Goal: Transaction & Acquisition: Download file/media

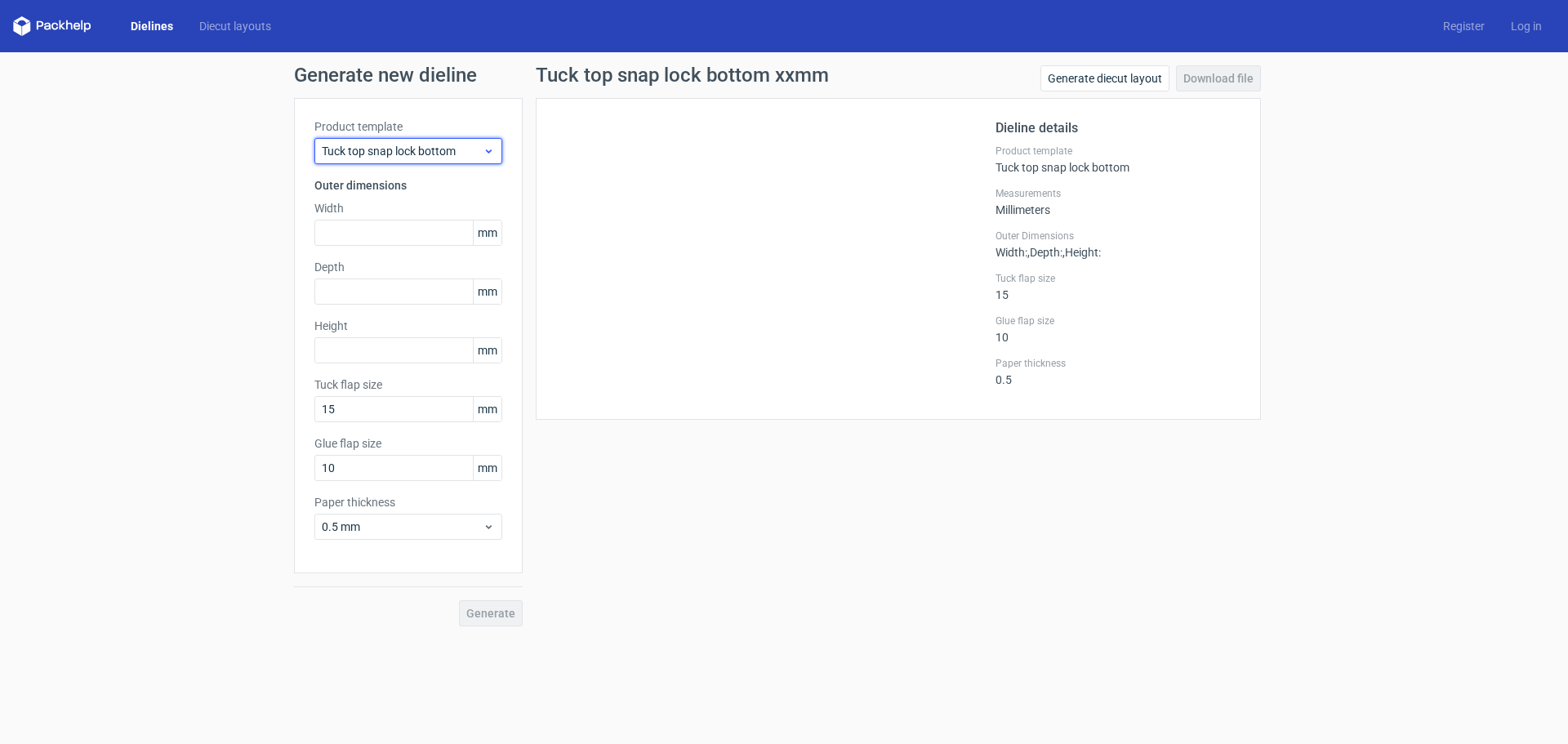
click at [470, 152] on span "Tuck top snap lock bottom" at bounding box center [402, 151] width 161 height 17
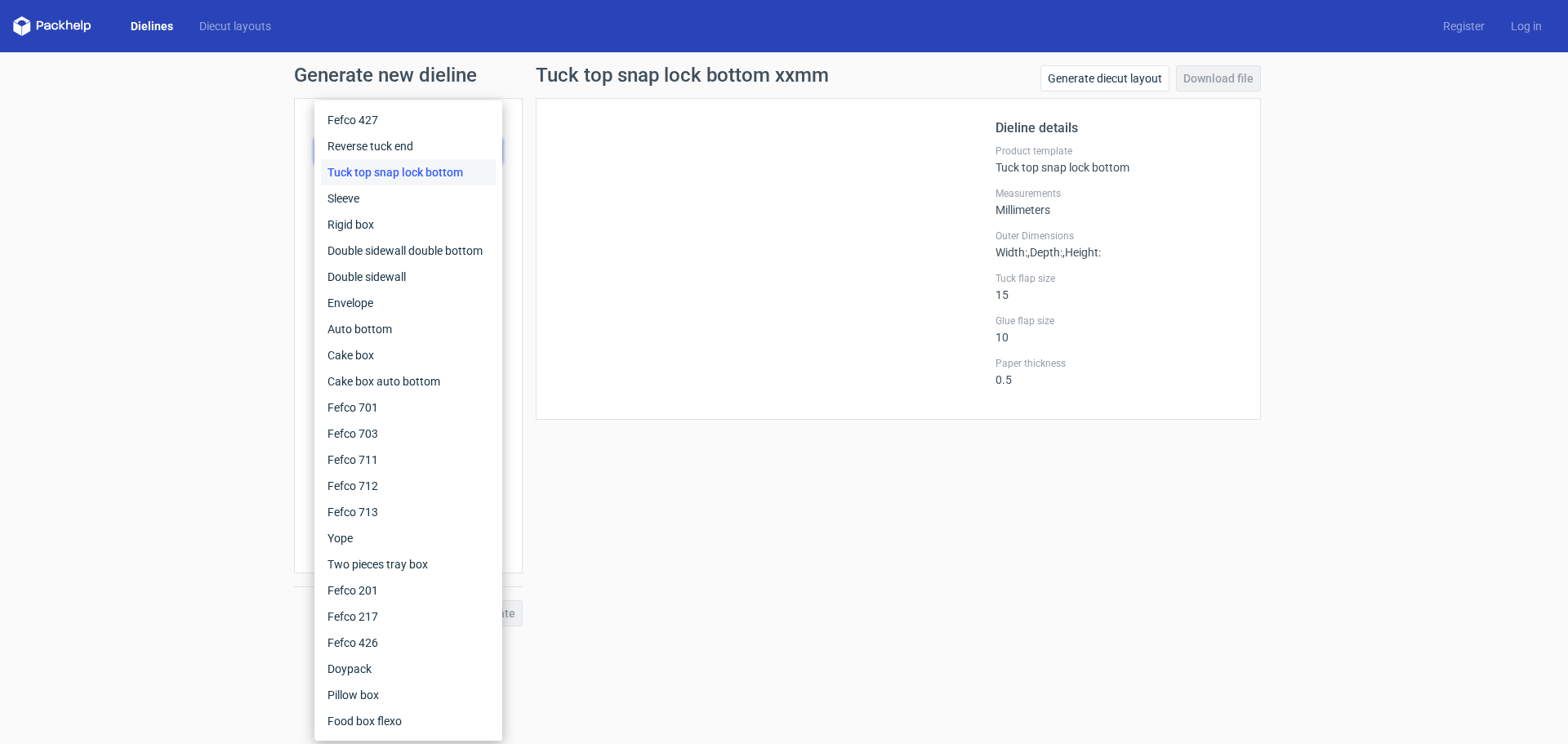
click at [170, 23] on link "Dielines" at bounding box center [152, 27] width 68 height 17
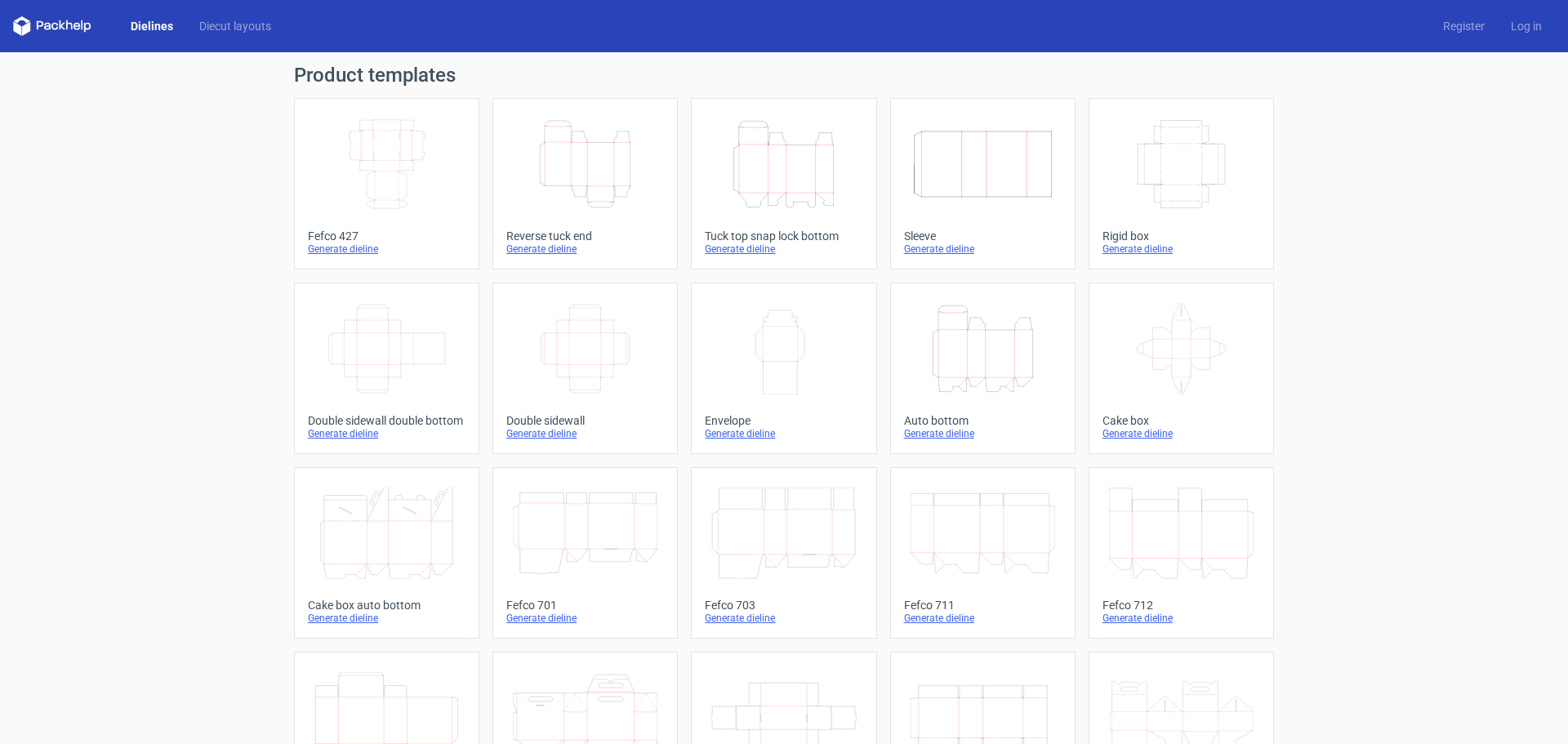
click at [746, 251] on div "Generate dieline" at bounding box center [783, 249] width 158 height 13
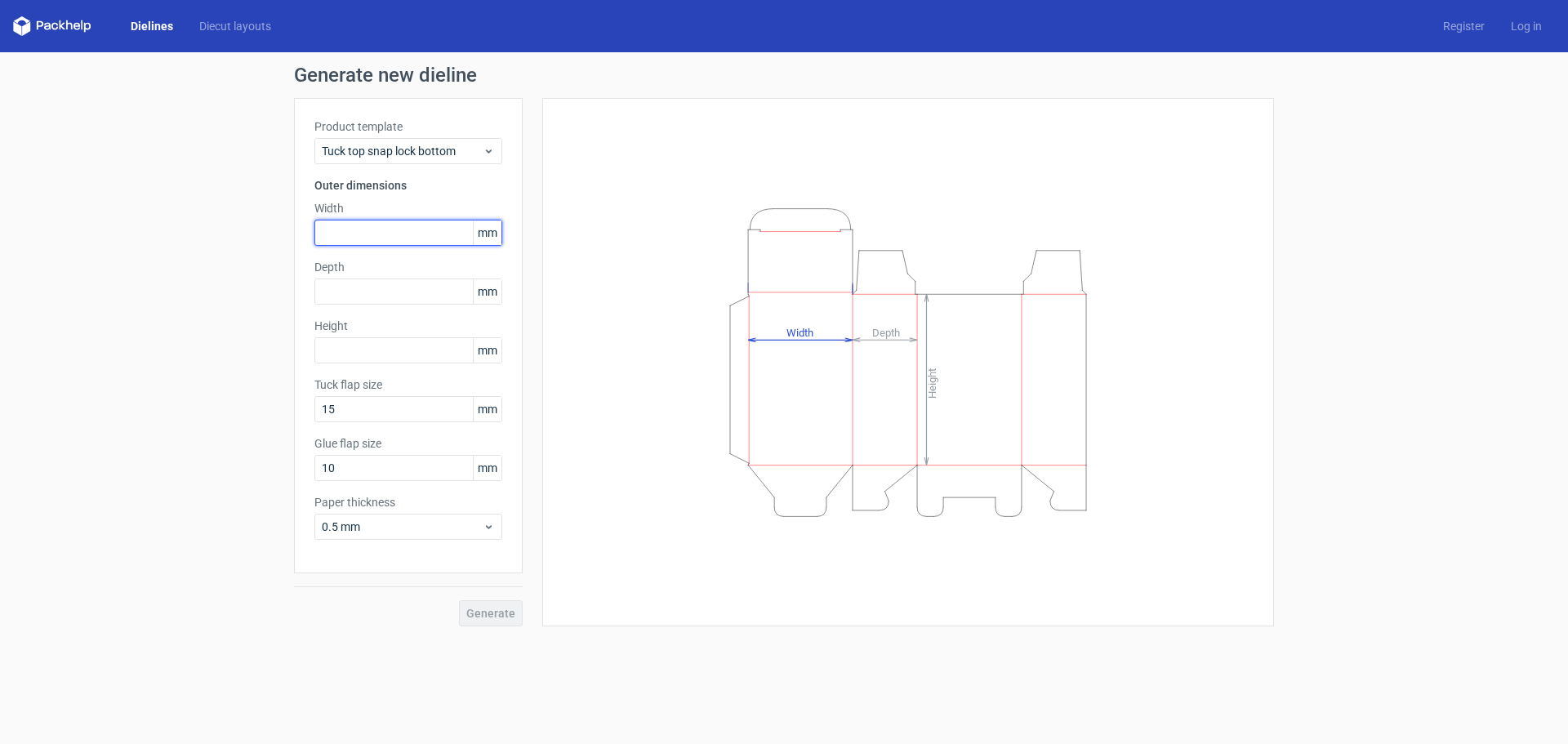
click at [356, 242] on input "text" at bounding box center [408, 232] width 188 height 26
type input "137"
click at [367, 295] on input "text" at bounding box center [408, 291] width 188 height 26
type input "35"
click at [369, 350] on input "text" at bounding box center [408, 349] width 188 height 26
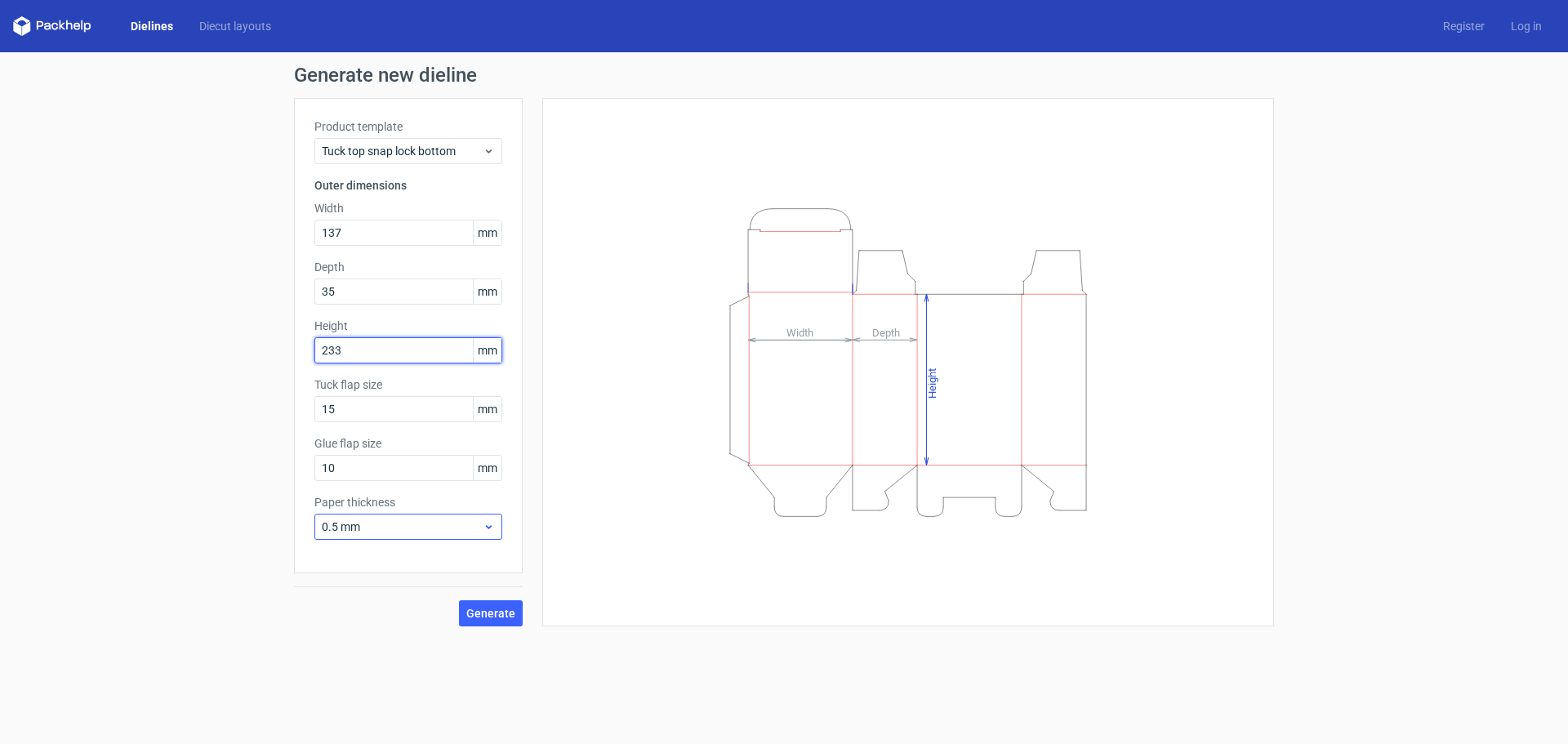
type input "233"
click at [397, 534] on span "0.5 mm" at bounding box center [402, 527] width 161 height 17
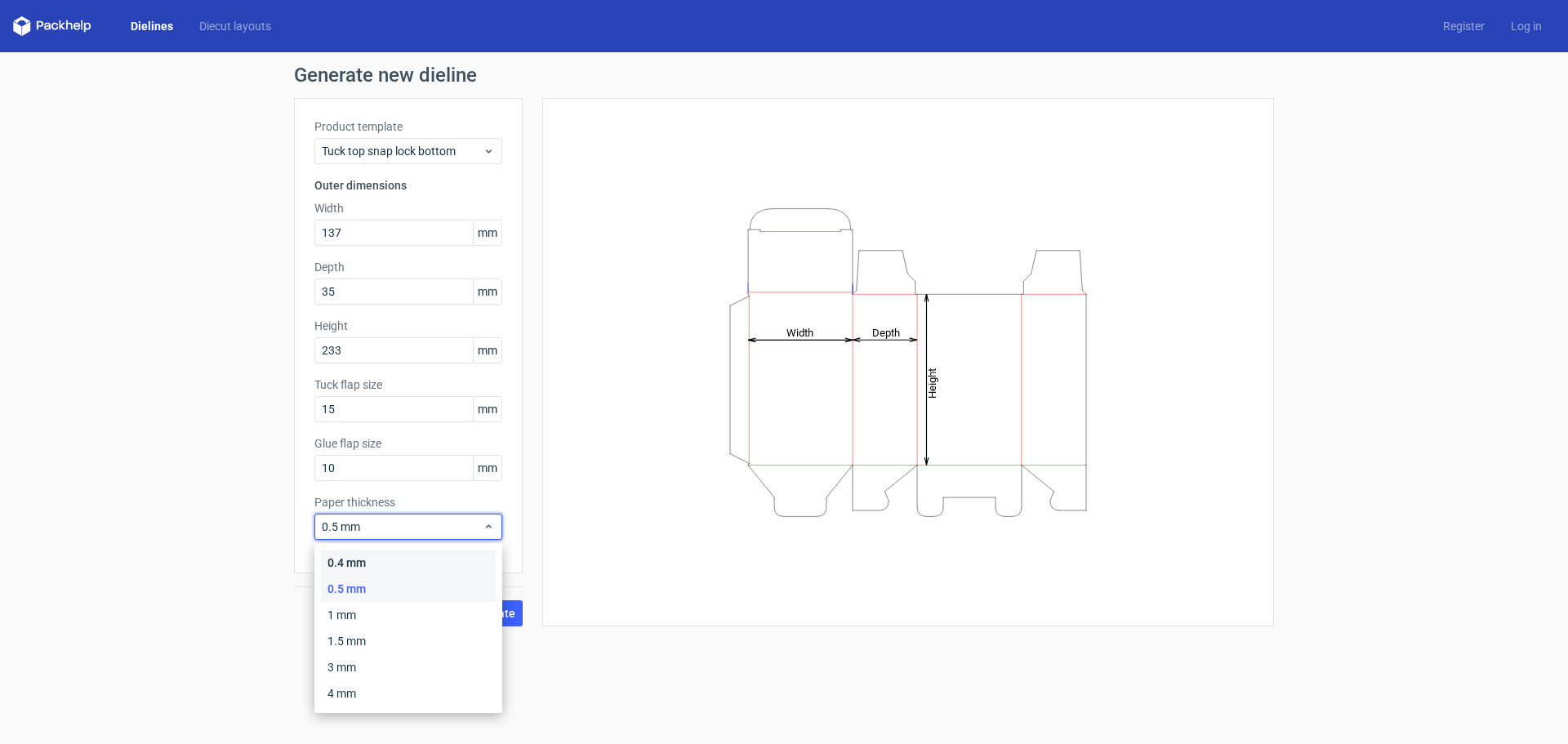
click at [392, 561] on div "0.4 mm" at bounding box center [409, 562] width 175 height 26
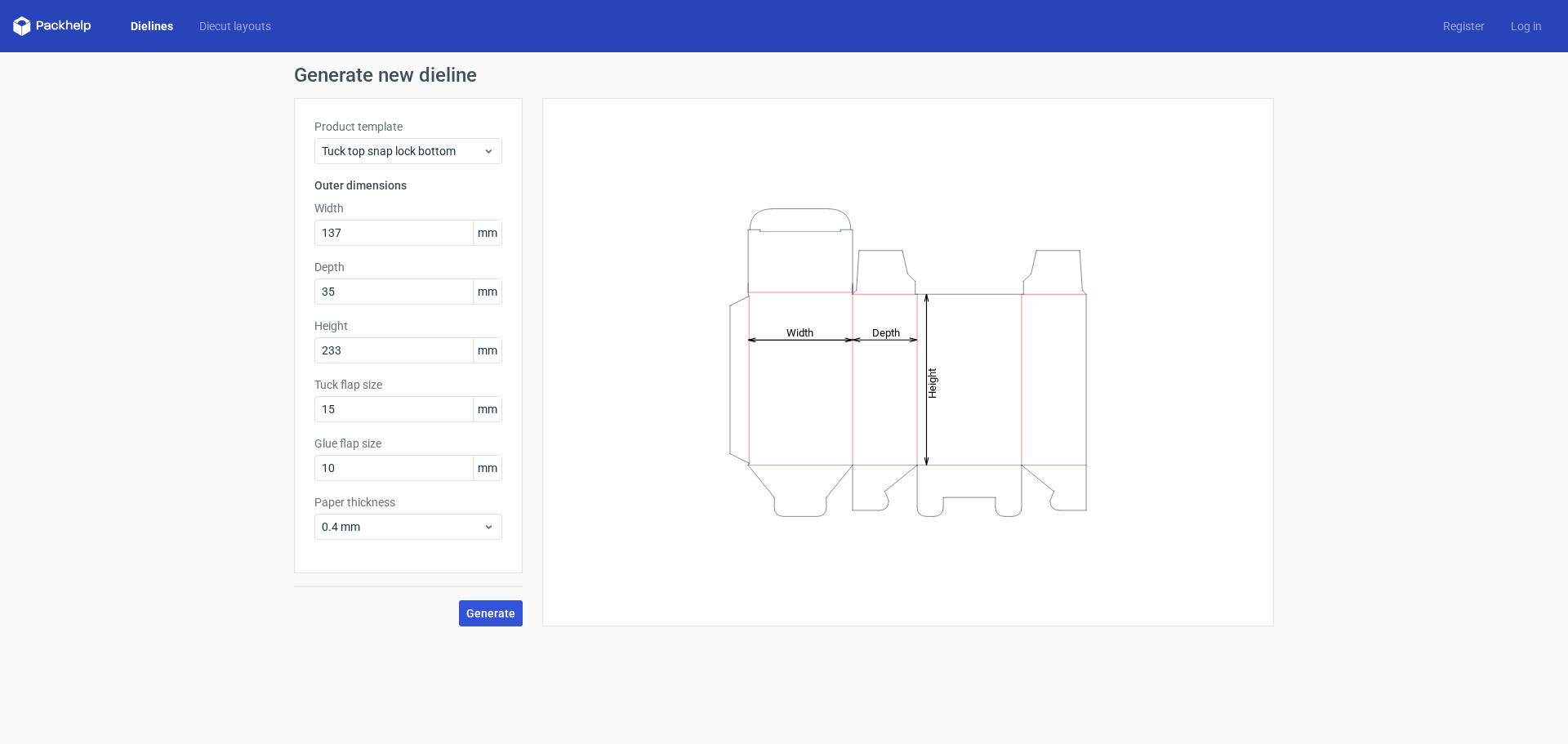
click at [492, 612] on span "Generate" at bounding box center [490, 614] width 49 height 12
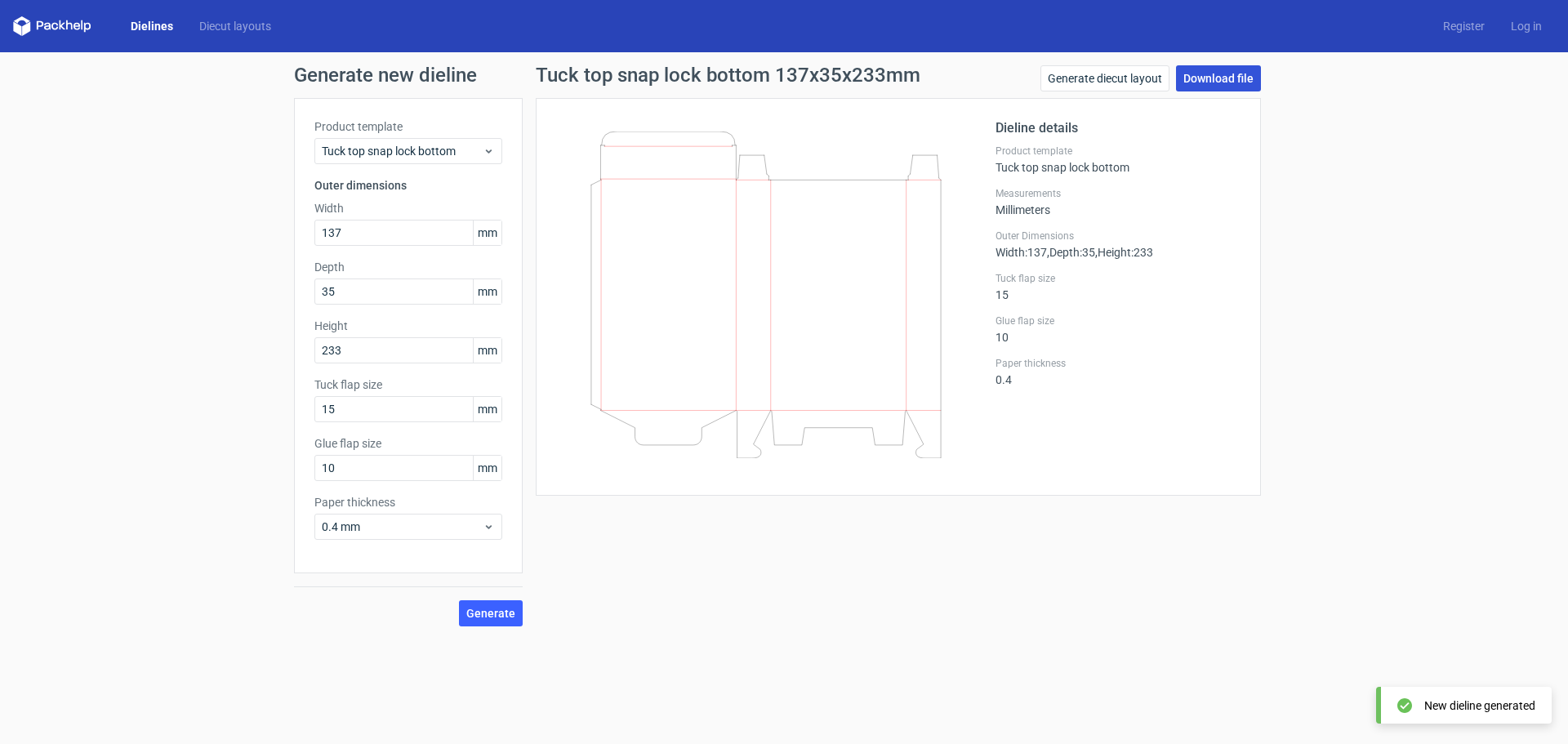
click at [1205, 77] on link "Download file" at bounding box center [1219, 78] width 85 height 26
